Goal: Communication & Community: Answer question/provide support

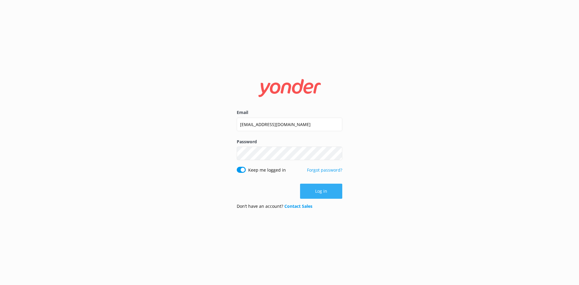
click at [323, 190] on button "Log in" at bounding box center [321, 191] width 42 height 15
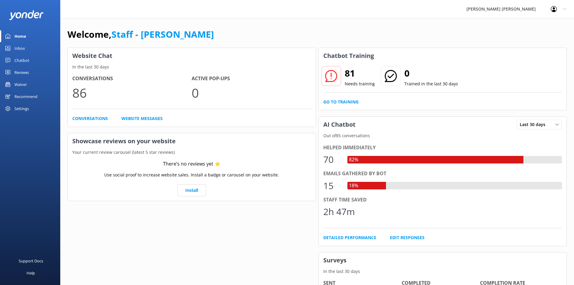
click at [25, 57] on div "Chatbot" at bounding box center [21, 60] width 15 height 12
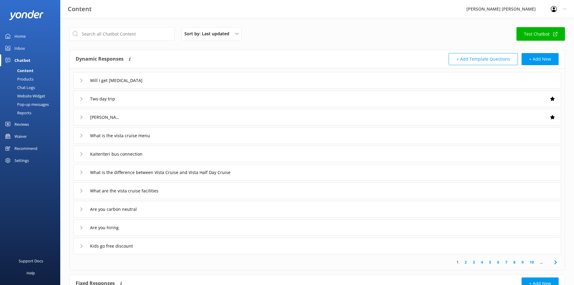
click at [30, 49] on link "Inbox" at bounding box center [30, 48] width 60 height 12
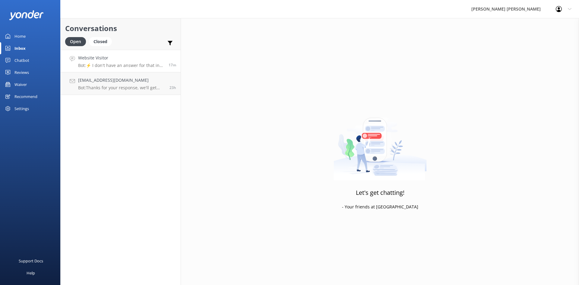
click at [125, 59] on h4 "Website Visitor" at bounding box center [121, 58] width 86 height 7
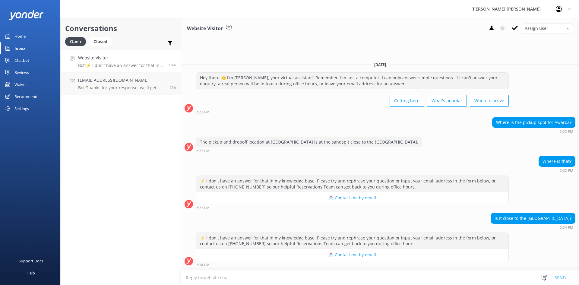
click at [364, 273] on textarea at bounding box center [380, 277] width 398 height 15
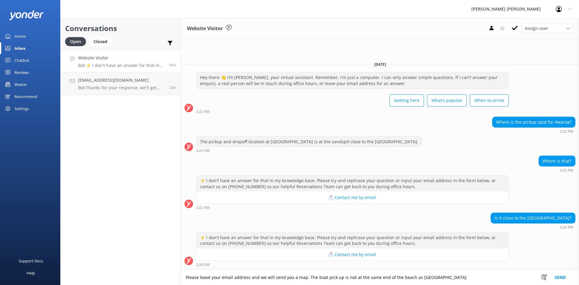
click at [443, 277] on textarea "Please leave your email address and we will send you a map. The boat pick up is…" at bounding box center [380, 277] width 398 height 15
paste textarea "Boat companies pick up on the front sandspit. The northern end of the beach whe…"
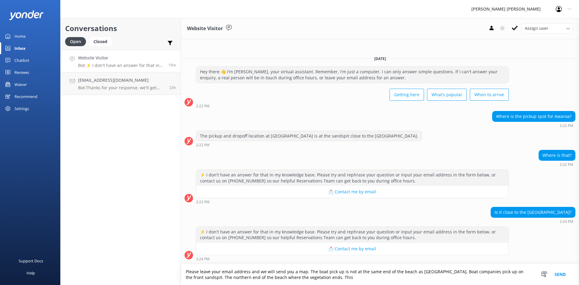
click at [444, 271] on textarea "Please leave your email address and we will send you a map. The boat pick up is…" at bounding box center [380, 274] width 398 height 21
click at [204, 276] on textarea "Please leave your email address and we will send you a map. The boat pick up is…" at bounding box center [380, 274] width 398 height 21
drag, startPoint x: 326, startPoint y: 277, endPoint x: 344, endPoint y: 277, distance: 18.7
click at [344, 277] on textarea "Please leave your email address and we will send you a map. The boat pick up is…" at bounding box center [380, 274] width 398 height 21
drag, startPoint x: 306, startPoint y: 272, endPoint x: 185, endPoint y: 270, distance: 120.6
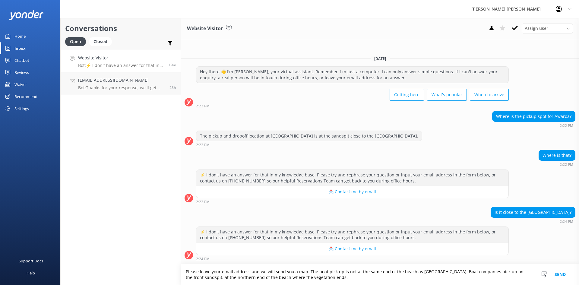
click at [185, 270] on textarea "Please leave your email address and we will send you a map. The boat pick up is…" at bounding box center [380, 274] width 398 height 21
type textarea "At Awaroa the boat pick up is not at the same end of the beach as [GEOGRAPHIC_D…"
click at [565, 273] on button "Send" at bounding box center [560, 274] width 23 height 21
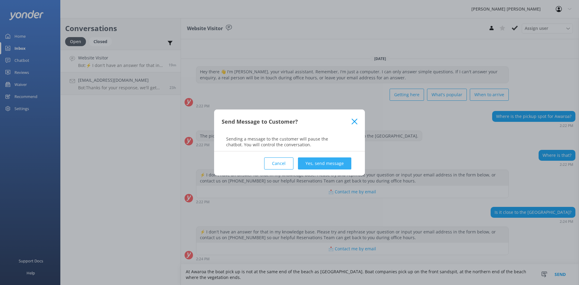
click at [332, 161] on button "Yes, send message" at bounding box center [324, 163] width 53 height 12
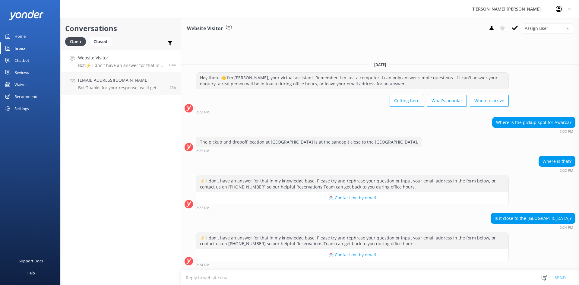
click at [302, 275] on textarea at bounding box center [380, 277] width 398 height 15
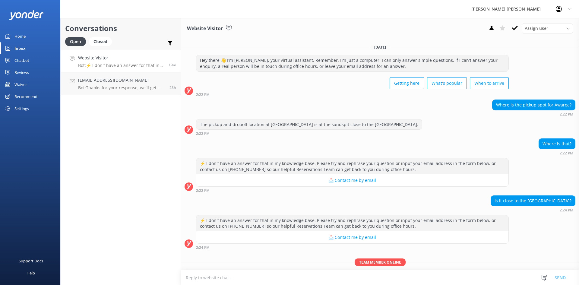
scroll to position [27, 0]
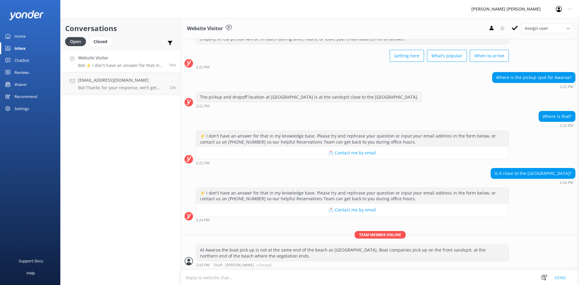
click at [302, 275] on textarea at bounding box center [380, 277] width 398 height 15
paste textarea "Please leave your email address and we will send you a map."
type textarea "Please leave your email address and we will send you a map."
click at [557, 280] on button "Send" at bounding box center [560, 277] width 23 height 15
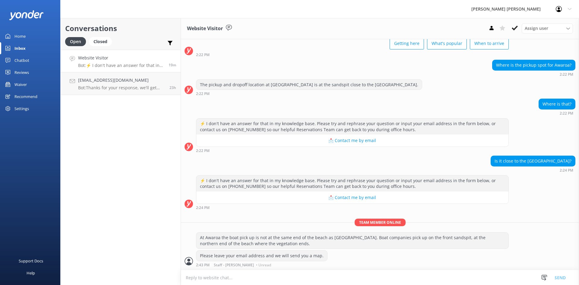
click at [132, 66] on p "Bot: ⚡ I don't have an answer for that in my knowledge base. Please try and rep…" at bounding box center [121, 65] width 86 height 5
click at [131, 80] on h4 "cjduns@outlook.com" at bounding box center [121, 80] width 87 height 7
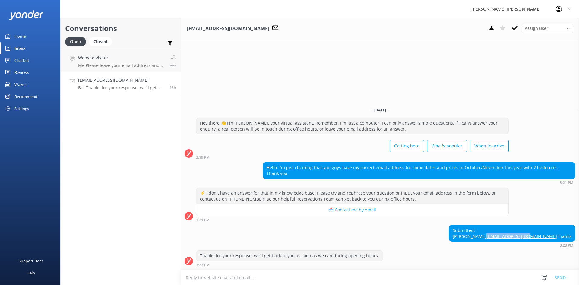
drag, startPoint x: 573, startPoint y: 230, endPoint x: 531, endPoint y: 231, distance: 42.2
click at [531, 231] on div "Submitted: Carolyn Dunstan cjduns@outlook.com Thanks" at bounding box center [512, 233] width 126 height 16
copy link "cjduns@outlook.com"
